Goal: Information Seeking & Learning: Learn about a topic

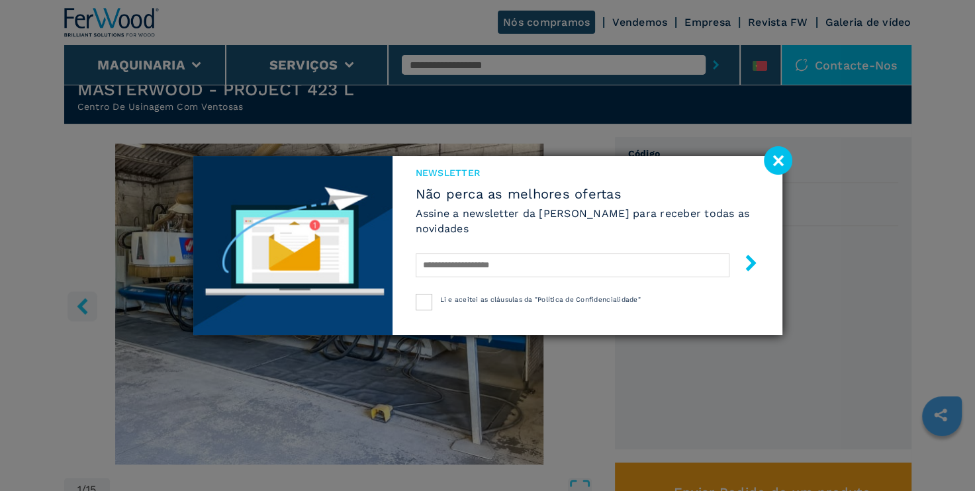
scroll to position [368, 0]
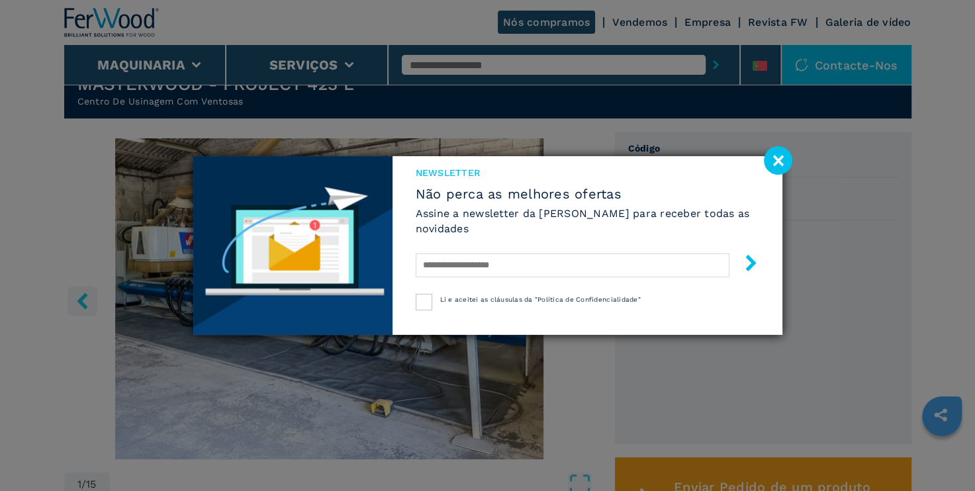
click at [778, 159] on image at bounding box center [778, 160] width 28 height 28
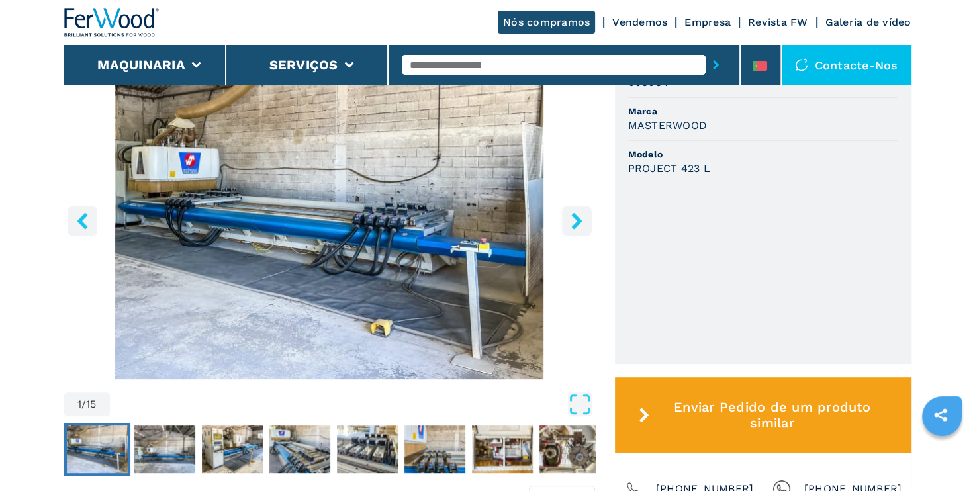
scroll to position [450, 0]
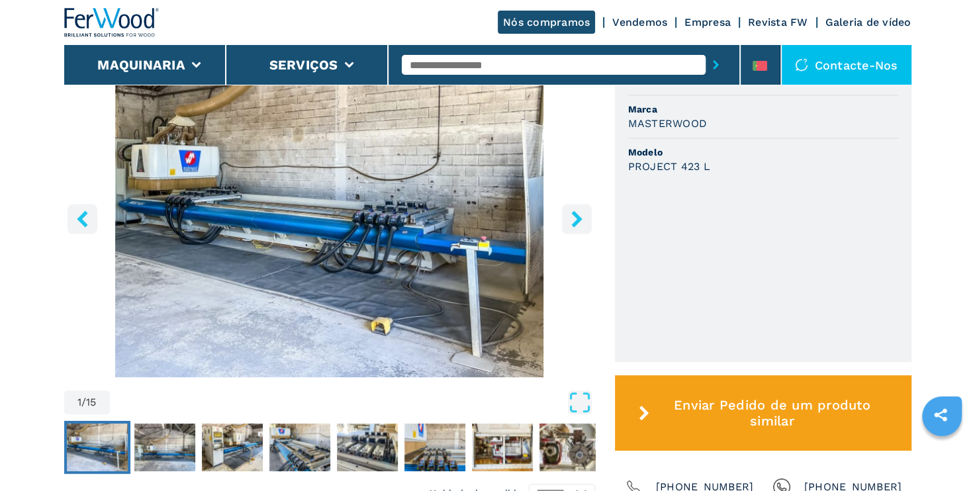
click at [579, 226] on icon "right-button" at bounding box center [576, 218] width 11 height 17
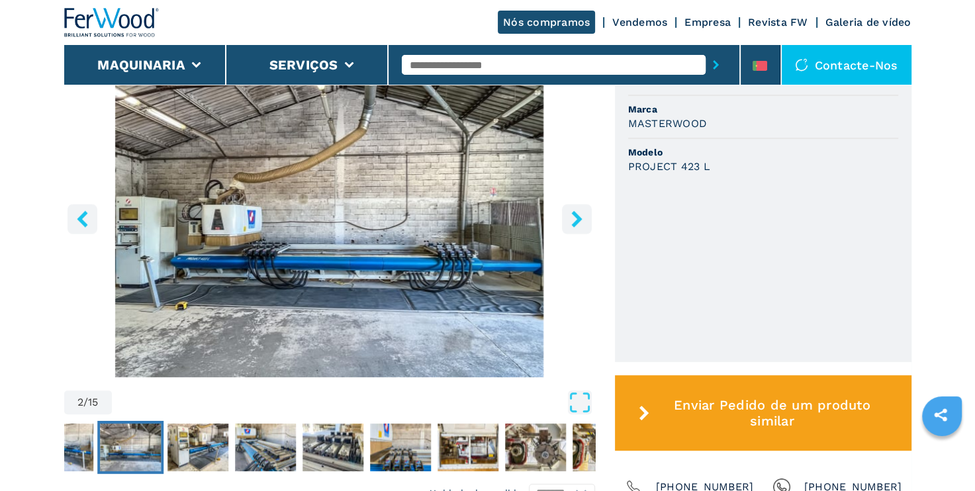
click at [573, 226] on icon "right-button" at bounding box center [577, 218] width 17 height 17
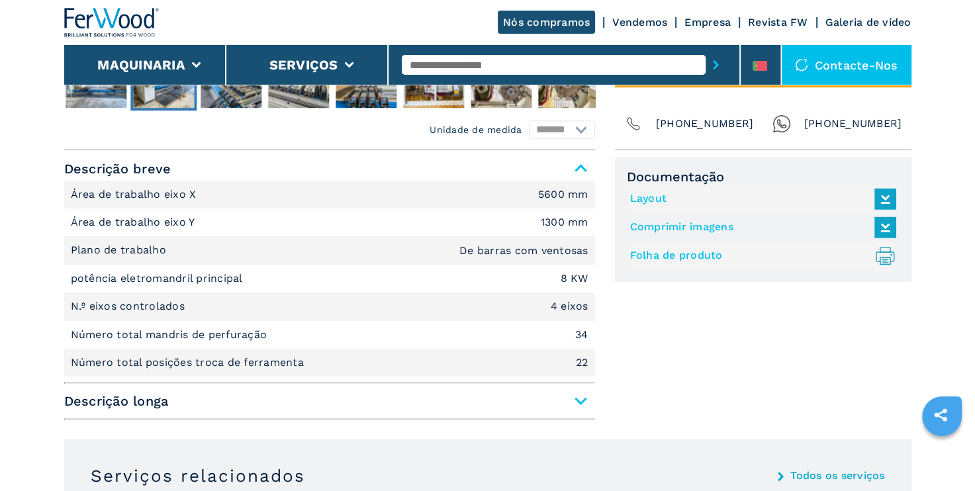
scroll to position [874, 0]
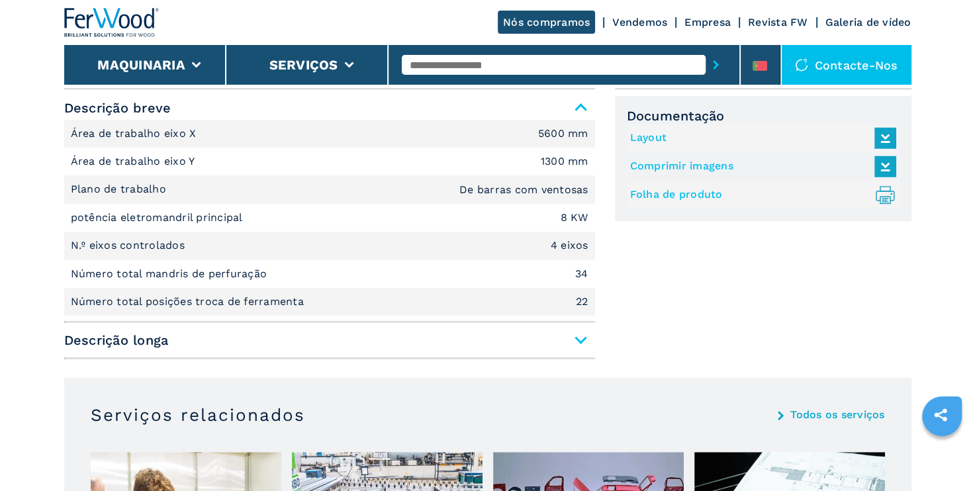
click at [580, 343] on span "Descrição longa" at bounding box center [329, 340] width 531 height 24
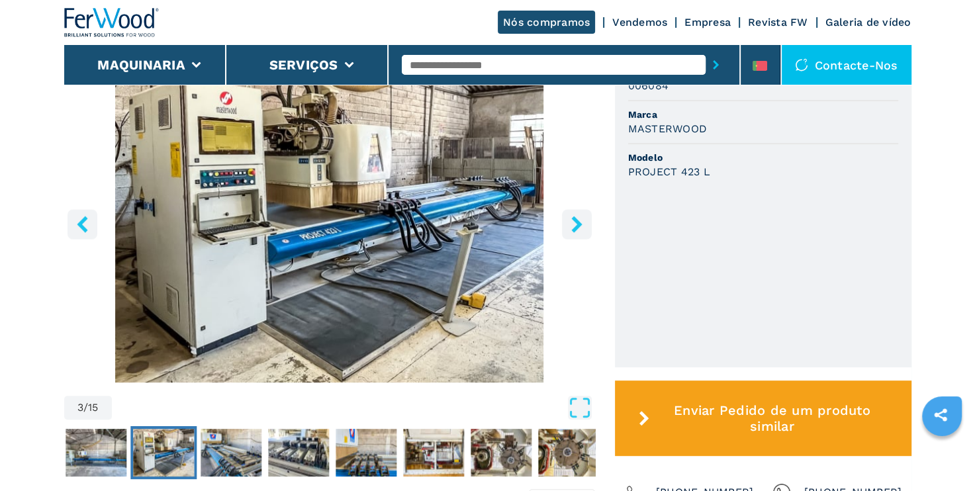
scroll to position [383, 0]
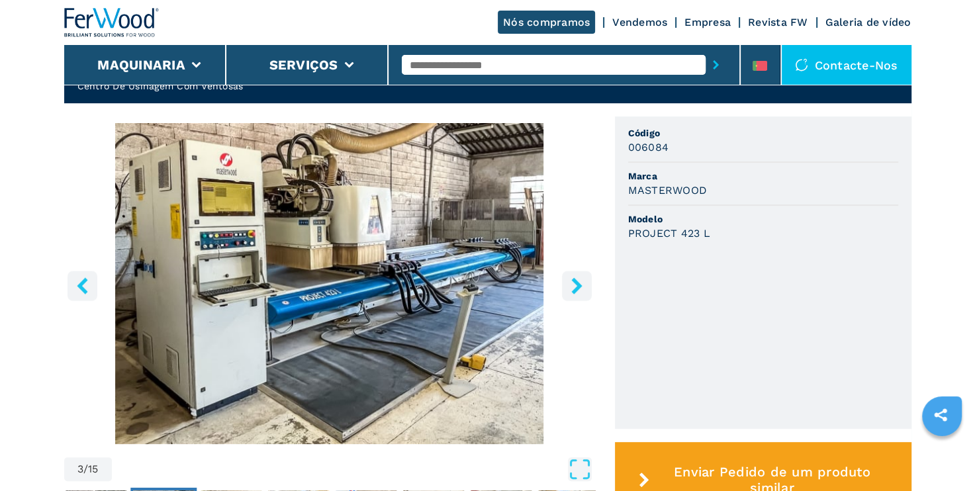
click at [576, 289] on icon "right-button" at bounding box center [576, 285] width 11 height 17
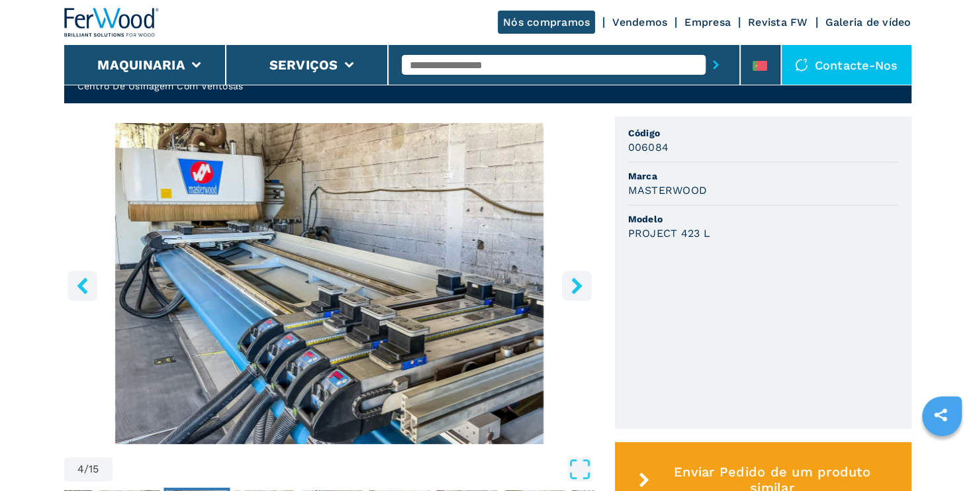
click at [576, 293] on icon "right-button" at bounding box center [576, 285] width 11 height 17
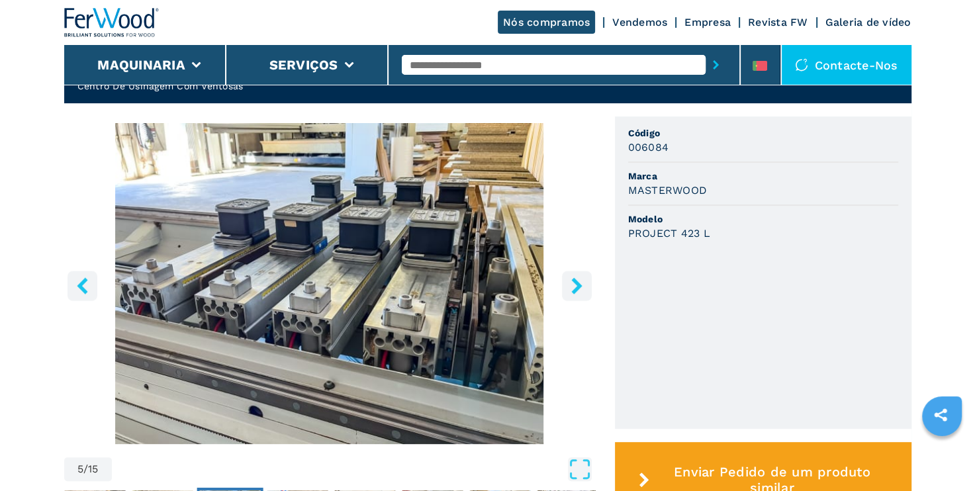
click at [79, 289] on icon "left-button" at bounding box center [82, 285] width 17 height 17
